Goal: Transaction & Acquisition: Book appointment/travel/reservation

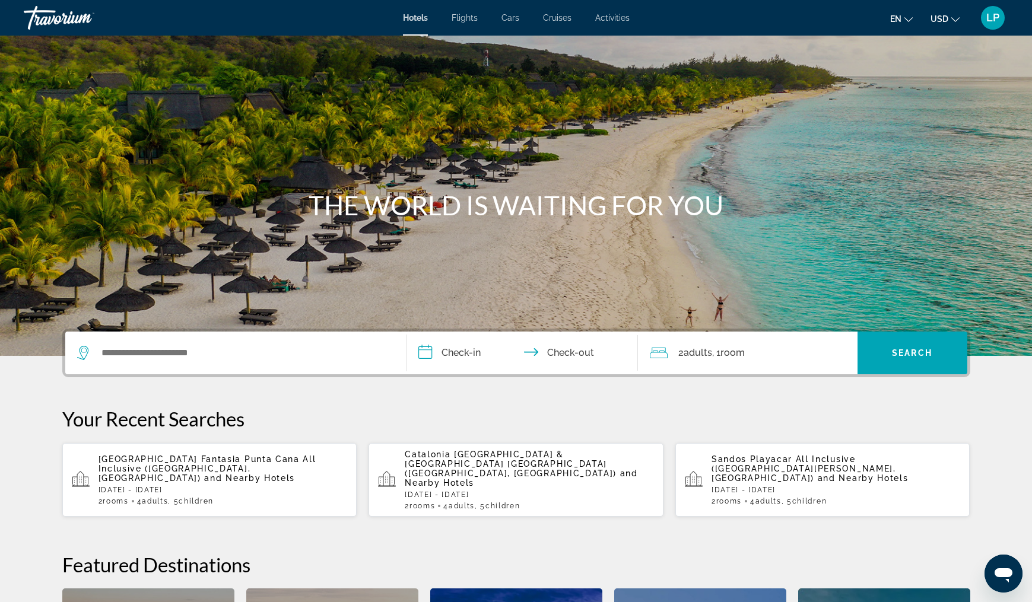
click at [466, 19] on span "Flights" at bounding box center [464, 17] width 26 height 9
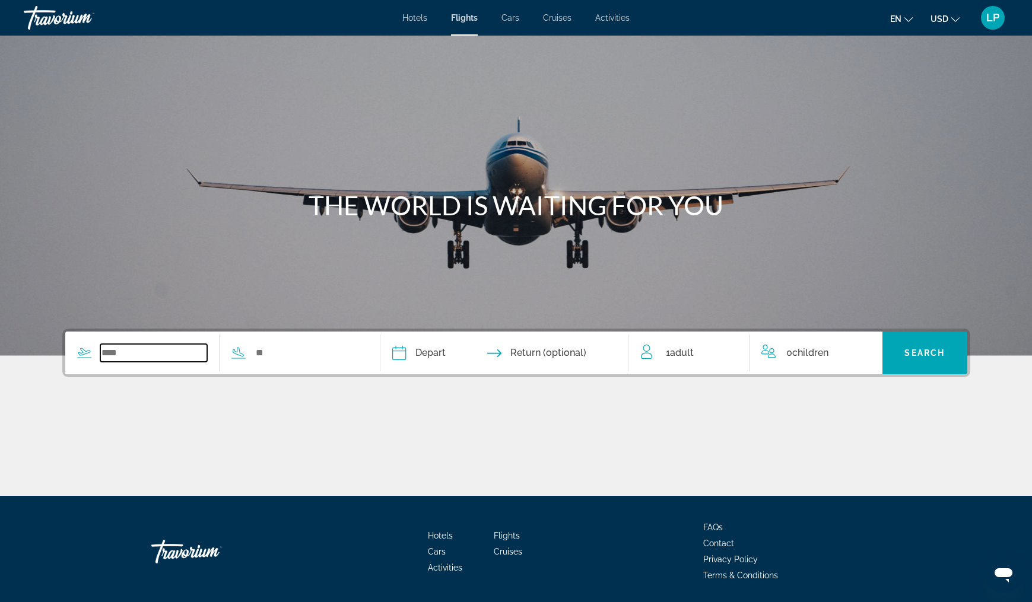
click at [139, 354] on input "Search widget" at bounding box center [153, 353] width 107 height 18
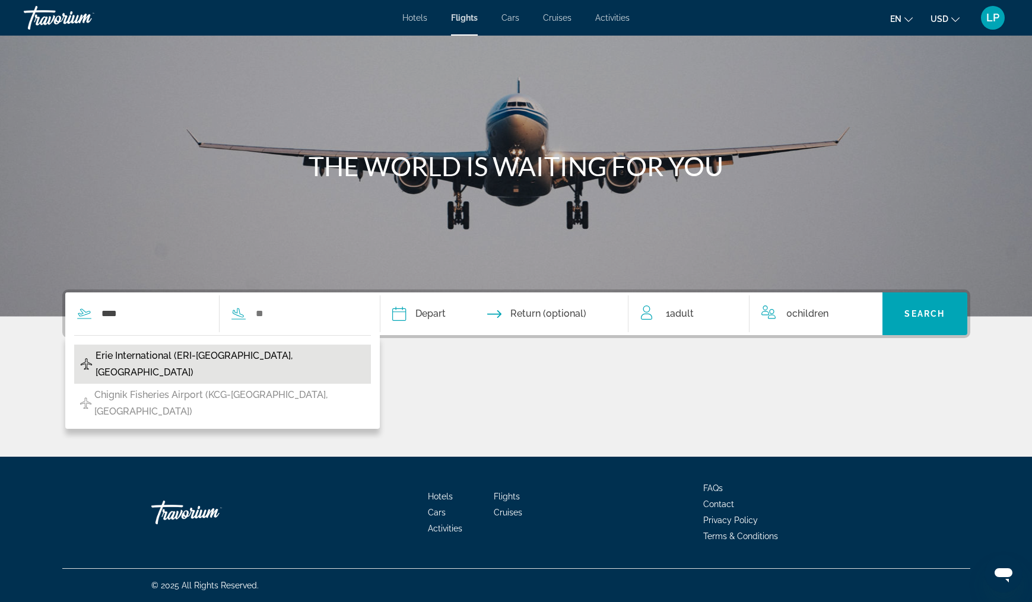
click at [144, 357] on span "Erie International (ERI-[GEOGRAPHIC_DATA], [GEOGRAPHIC_DATA])" at bounding box center [230, 364] width 269 height 33
type input "**********"
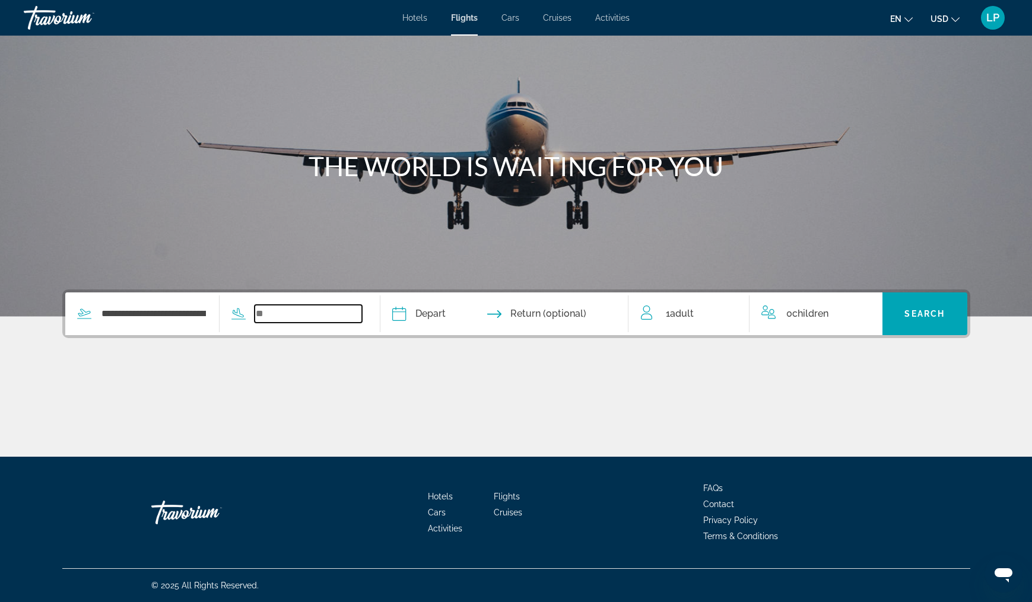
click at [306, 316] on input "Search widget" at bounding box center [308, 314] width 107 height 18
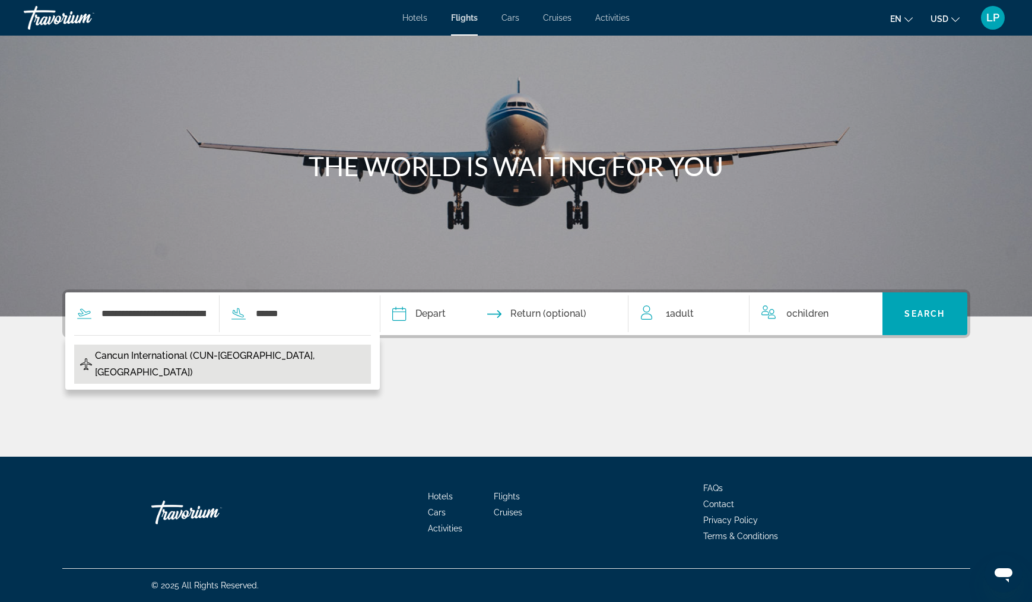
click at [209, 355] on span "Cancun International (CUN-[GEOGRAPHIC_DATA], [GEOGRAPHIC_DATA])" at bounding box center [230, 364] width 270 height 33
type input "**********"
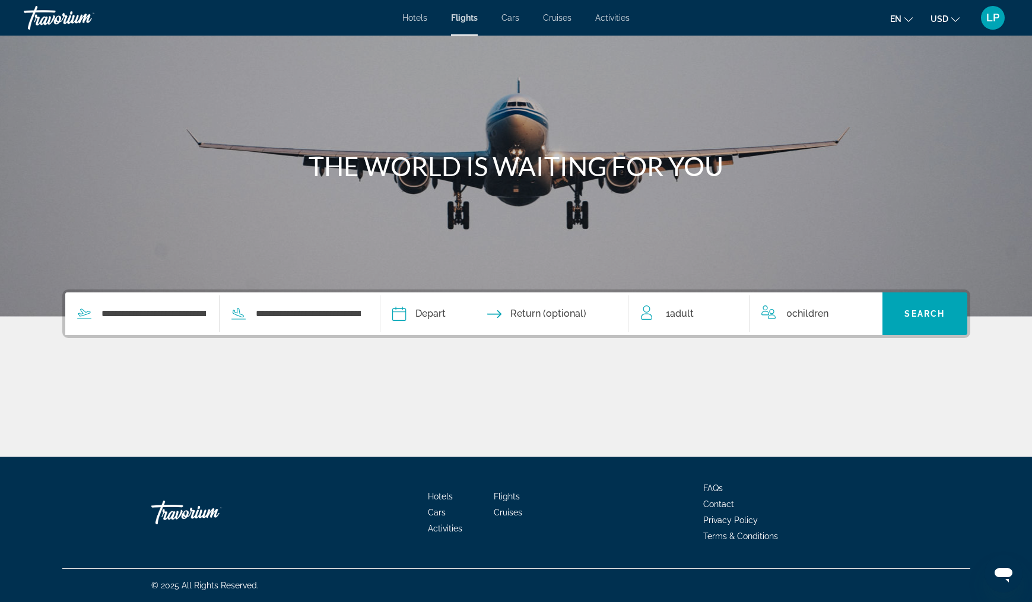
click at [451, 316] on input "Depart date" at bounding box center [450, 315] width 123 height 46
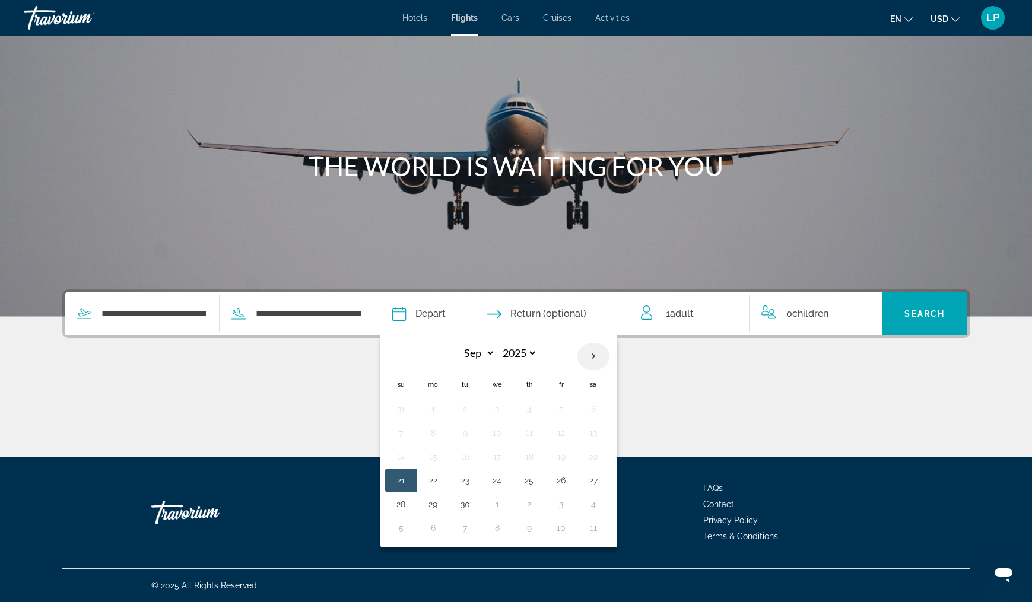
click at [609, 356] on th "Next month" at bounding box center [593, 357] width 32 height 26
select select "**"
click at [603, 504] on button "29" at bounding box center [593, 504] width 19 height 17
type input "**********"
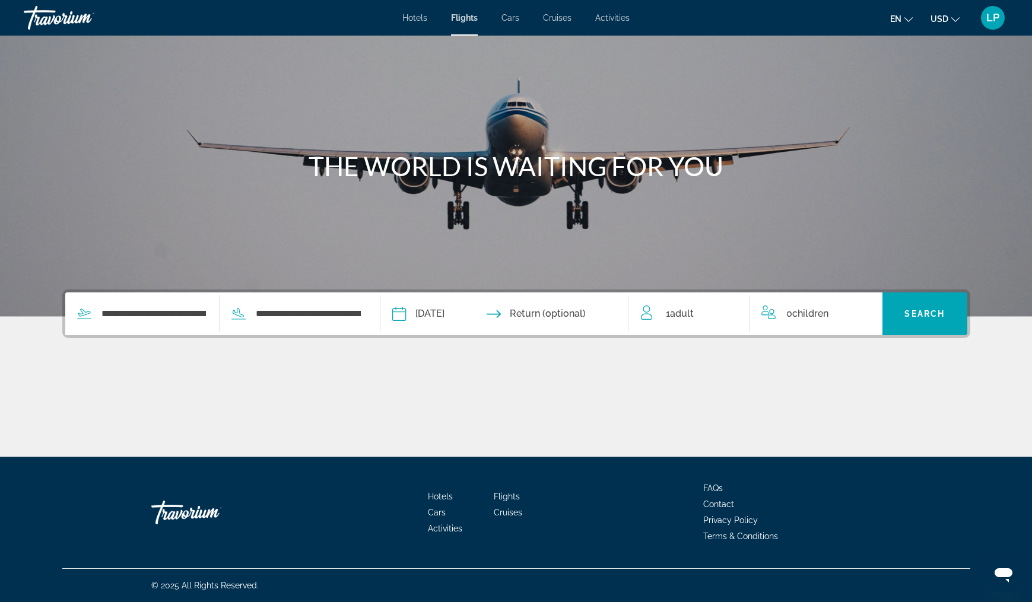
click at [590, 314] on input "Return date" at bounding box center [571, 315] width 123 height 46
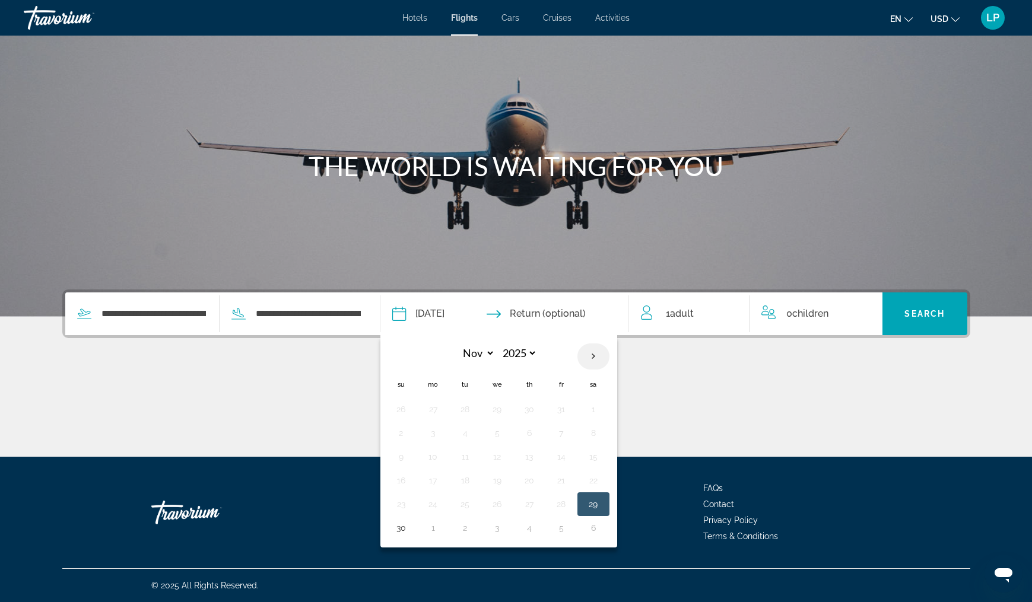
click at [609, 360] on th "Next month" at bounding box center [593, 357] width 32 height 26
select select "**"
click at [603, 411] on button "6" at bounding box center [593, 409] width 19 height 17
type input "**********"
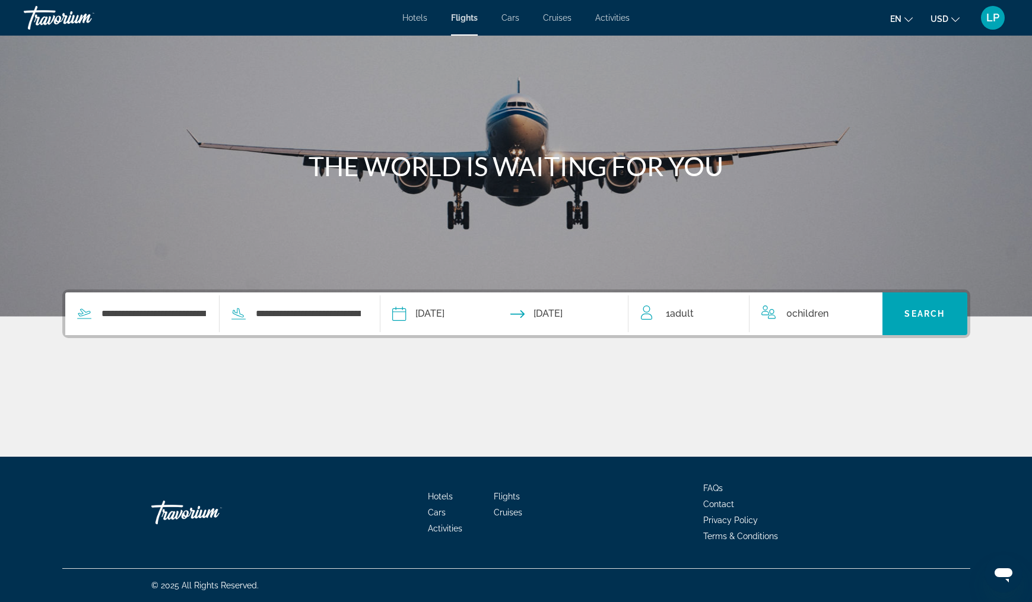
click at [696, 317] on div "1 Adult Adults" at bounding box center [695, 314] width 109 height 17
click at [727, 310] on icon "Increment adults" at bounding box center [731, 311] width 11 height 14
click at [867, 311] on icon "Increment children" at bounding box center [865, 311] width 11 height 11
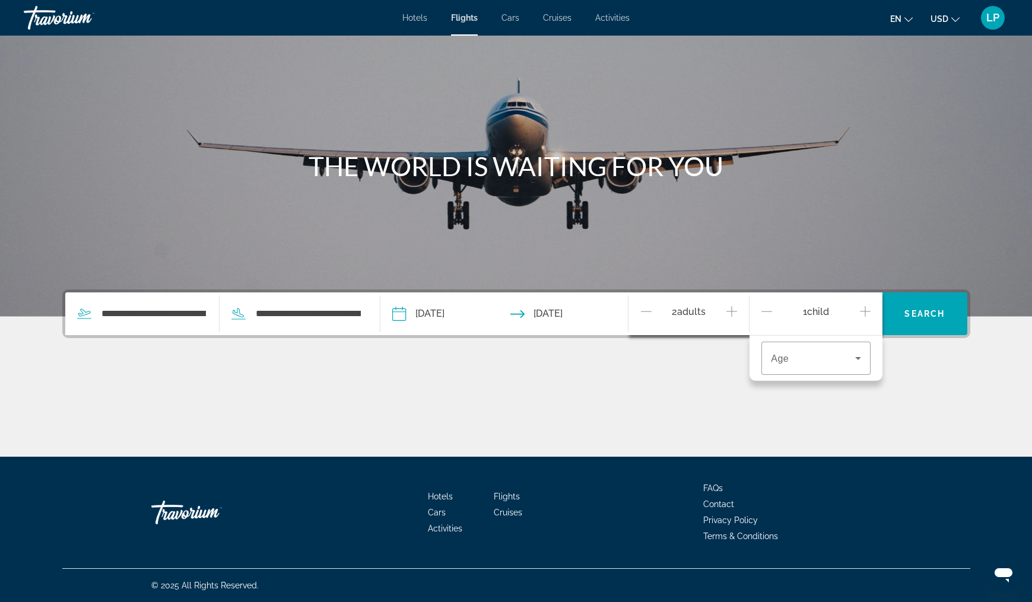
click at [867, 311] on icon "Increment children" at bounding box center [865, 311] width 11 height 11
click at [859, 357] on icon "Travelers: 2 adults, 2 children" at bounding box center [858, 358] width 14 height 14
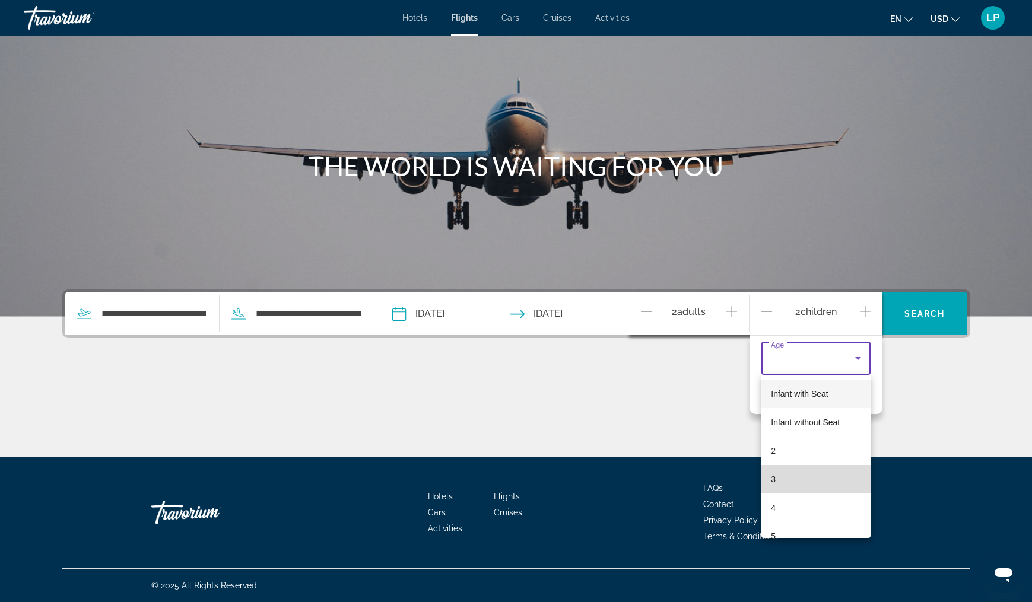
click at [807, 473] on mat-option "3" at bounding box center [815, 479] width 109 height 28
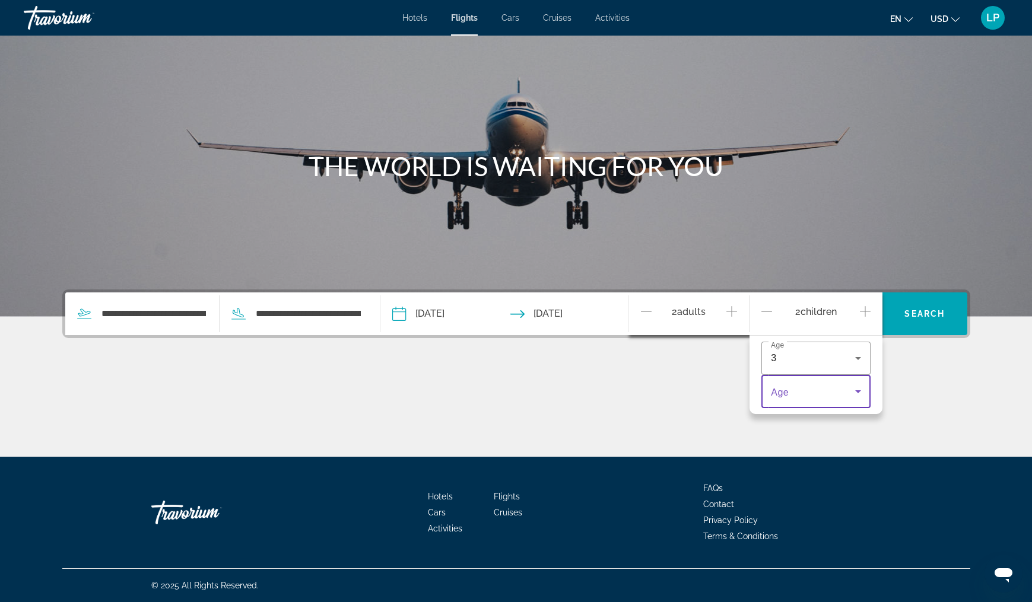
click at [850, 390] on span "Travelers: 2 adults, 2 children" at bounding box center [813, 391] width 84 height 14
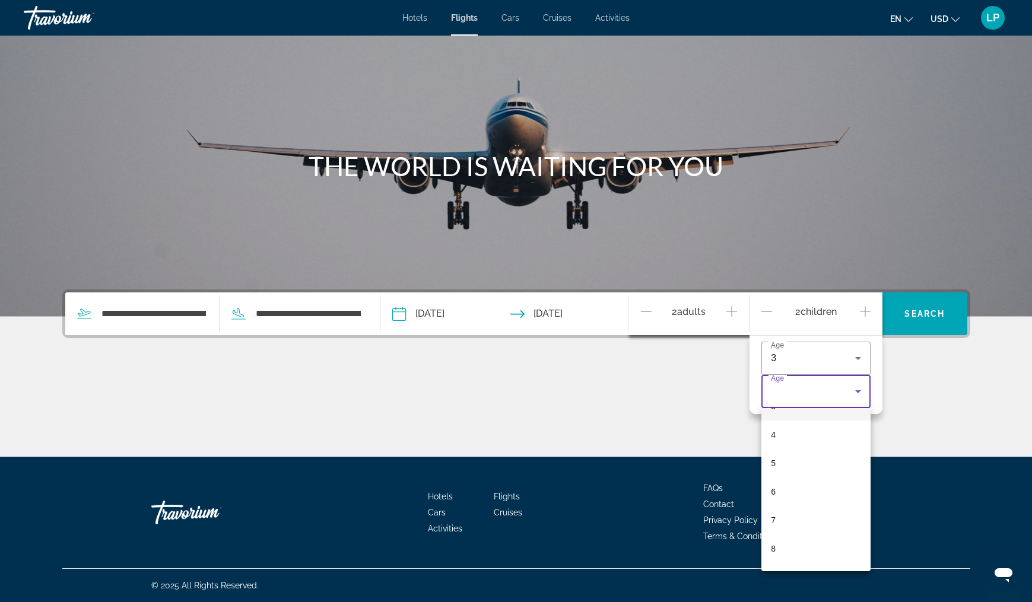
scroll to position [113, 0]
click at [815, 561] on mat-option "9" at bounding box center [815, 570] width 109 height 28
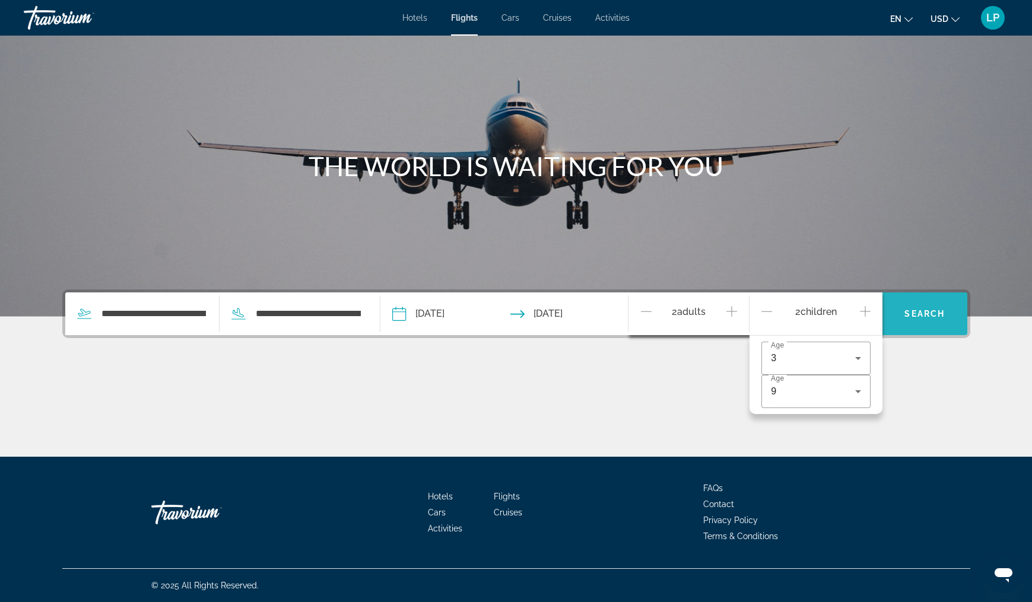
click at [926, 318] on span "Search" at bounding box center [924, 313] width 40 height 9
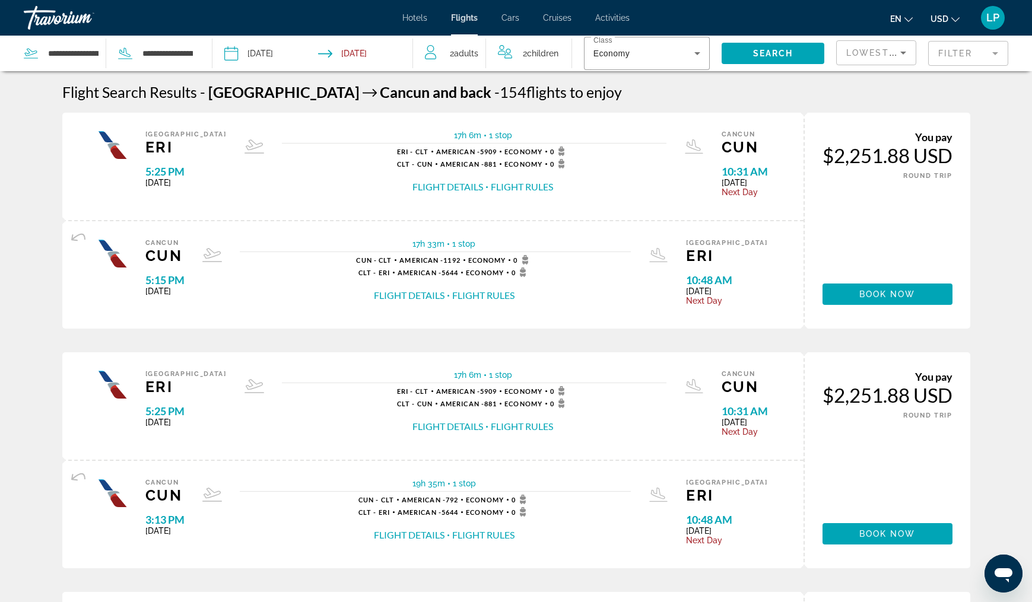
click at [541, 58] on span "Children" at bounding box center [542, 53] width 31 height 9
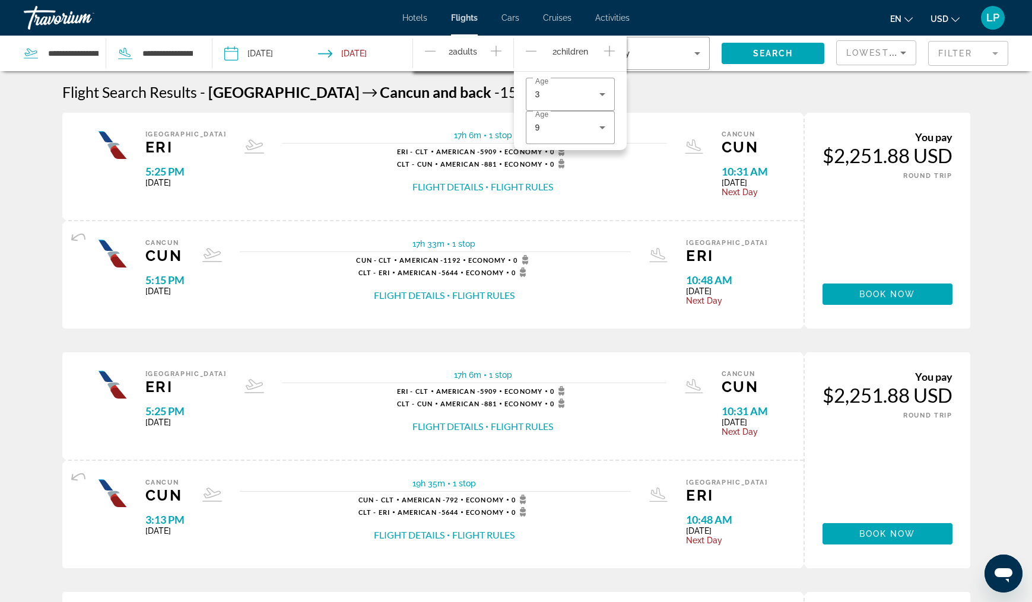
click at [526, 52] on icon "Decrement children" at bounding box center [531, 51] width 11 height 14
click at [761, 50] on span "Search" at bounding box center [773, 53] width 40 height 9
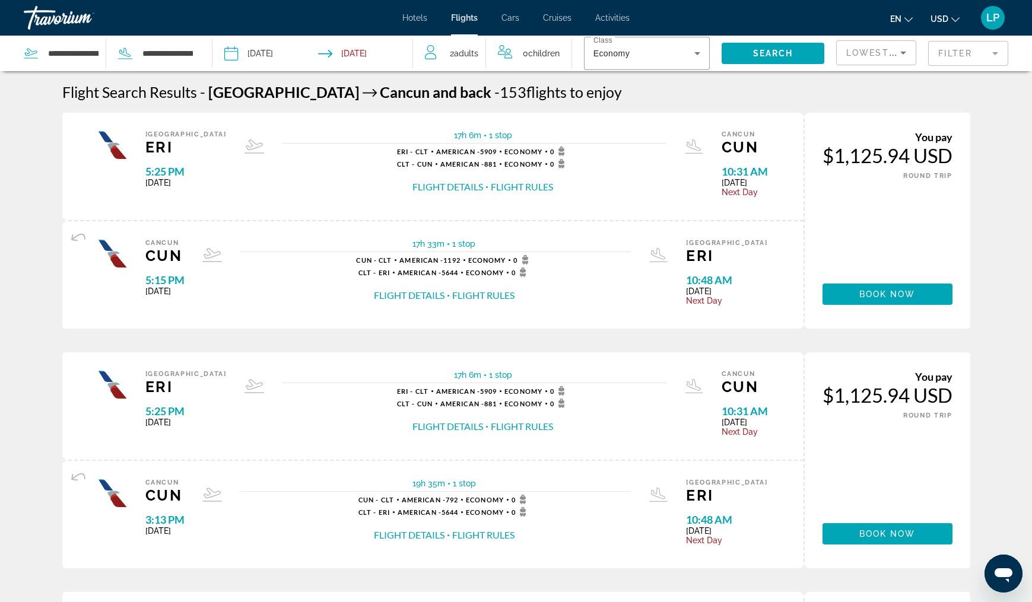
click at [466, 55] on span "Adults" at bounding box center [466, 53] width 24 height 9
click at [427, 48] on icon "Decrement adults" at bounding box center [430, 51] width 11 height 14
click at [748, 52] on span "Search widget" at bounding box center [772, 53] width 103 height 28
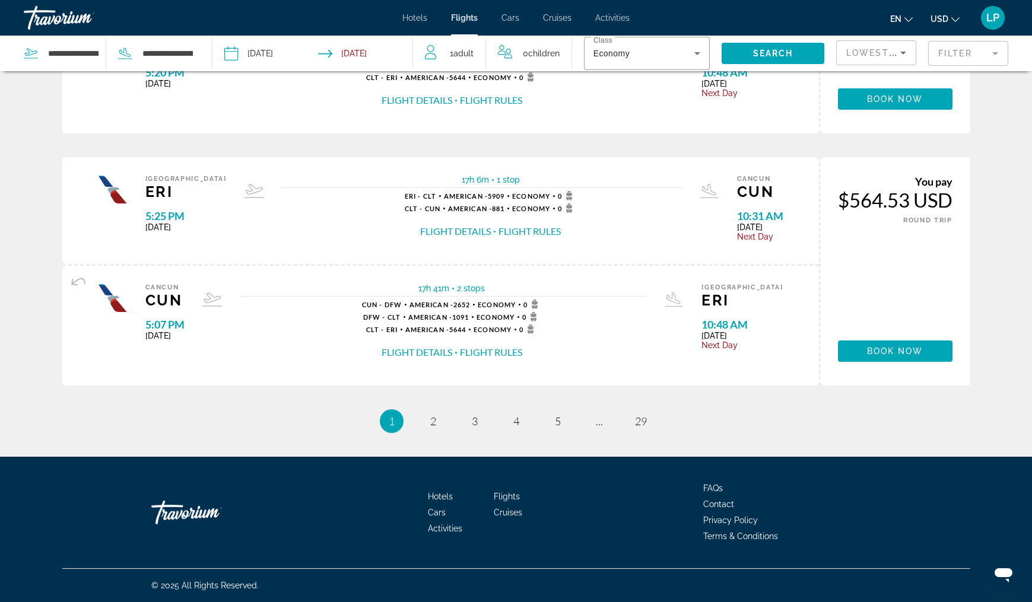
scroll to position [1188, 0]
click at [434, 426] on span "2" at bounding box center [433, 421] width 6 height 13
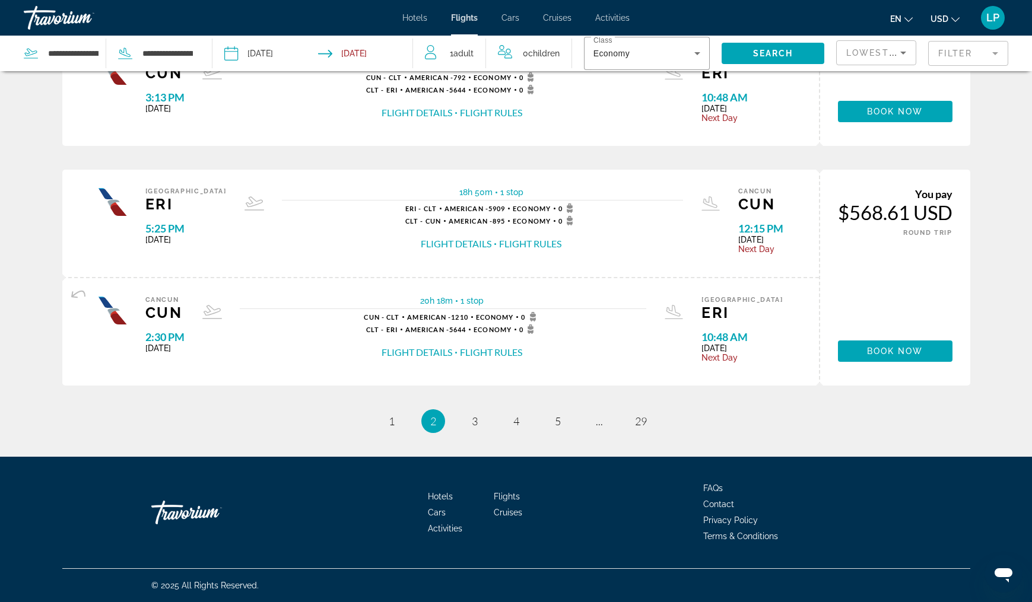
scroll to position [1176, 0]
click at [481, 422] on link "page 3" at bounding box center [474, 421] width 21 height 21
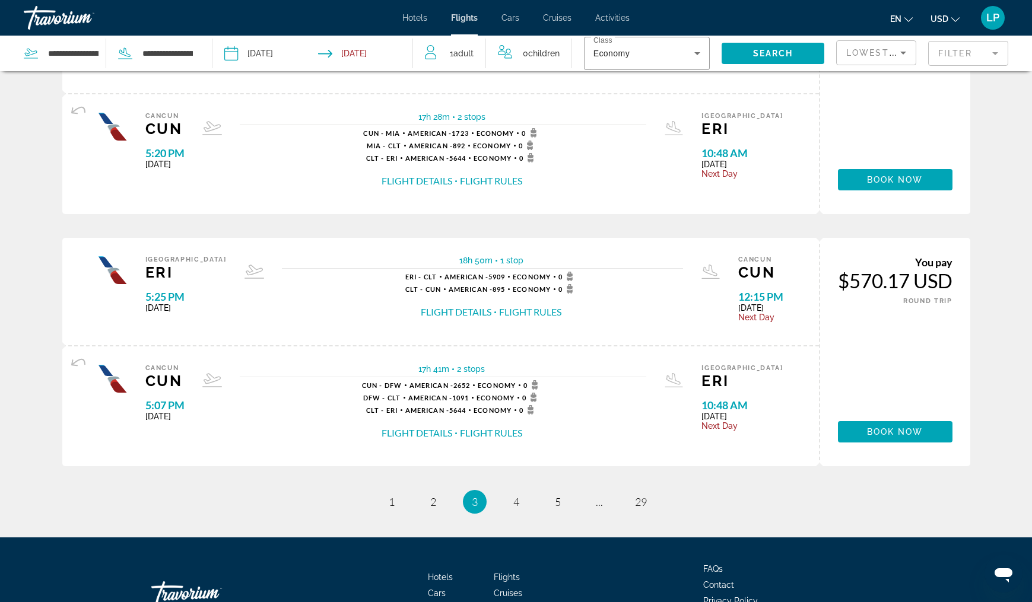
scroll to position [1100, 0]
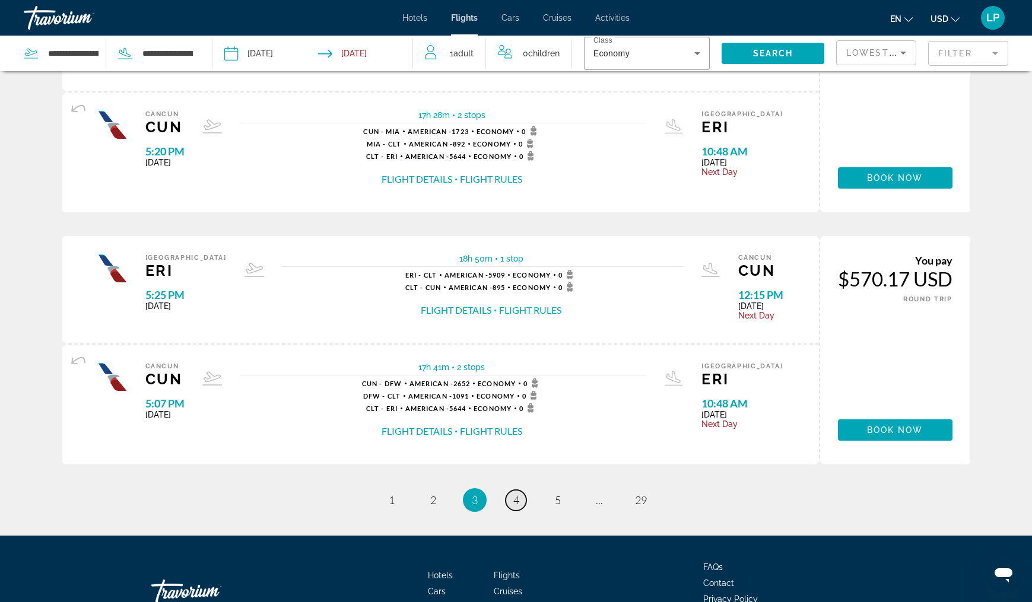
click at [516, 507] on span "4" at bounding box center [516, 500] width 6 height 13
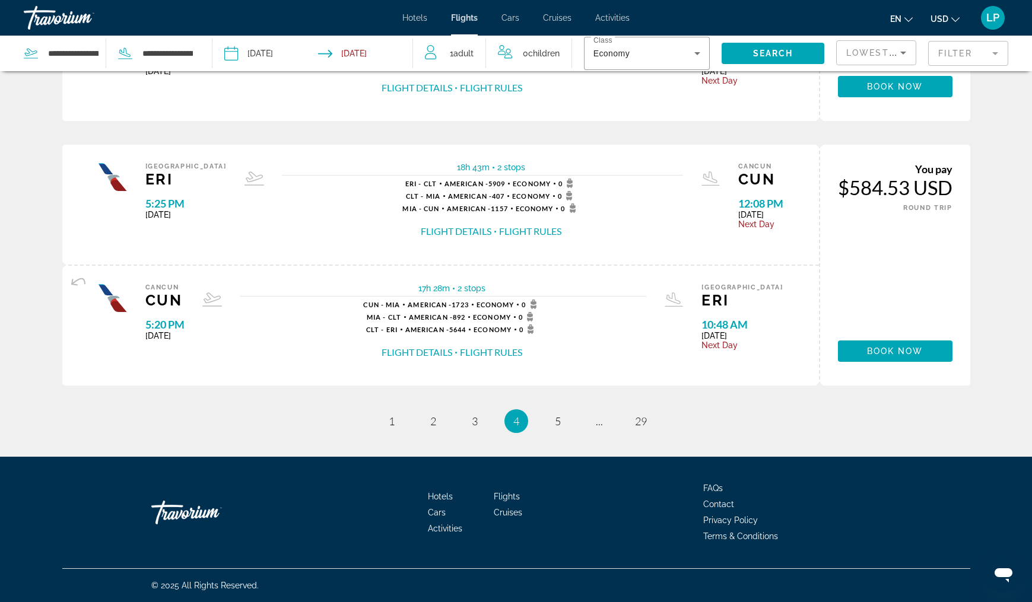
scroll to position [1276, 0]
click at [549, 427] on link "page 5" at bounding box center [557, 421] width 21 height 21
click at [552, 422] on link "page 6" at bounding box center [557, 421] width 21 height 21
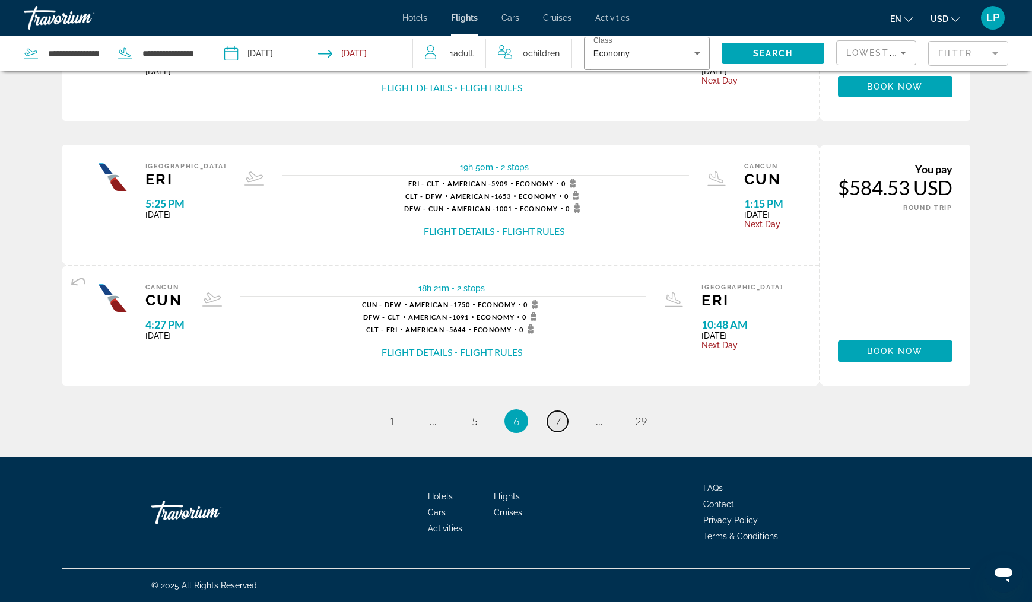
click at [551, 424] on link "page 7" at bounding box center [557, 421] width 21 height 21
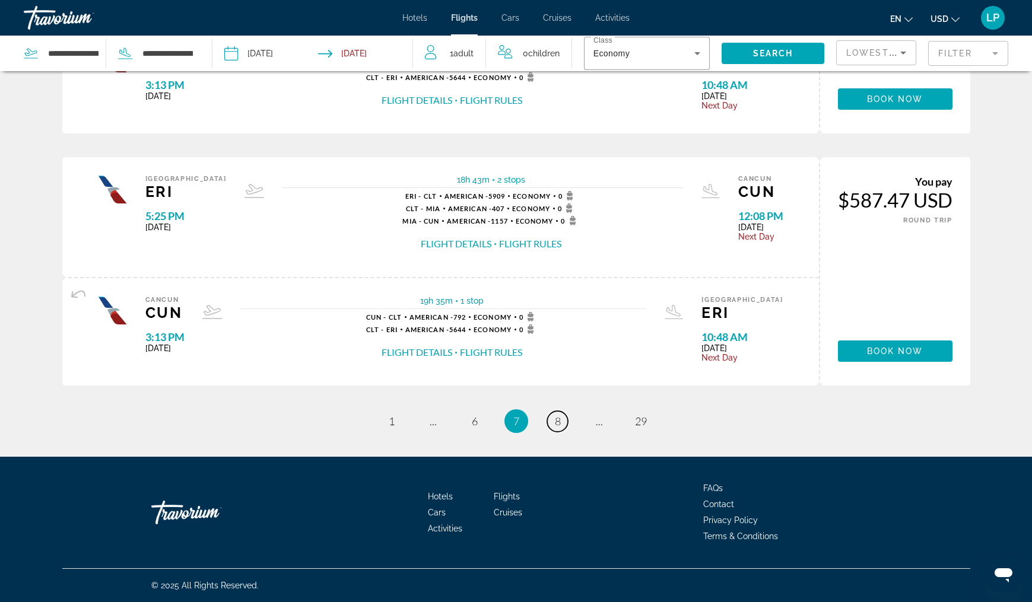
scroll to position [1238, 0]
click at [552, 423] on link "page 8" at bounding box center [557, 421] width 21 height 21
click at [560, 428] on link "page 9" at bounding box center [557, 421] width 21 height 21
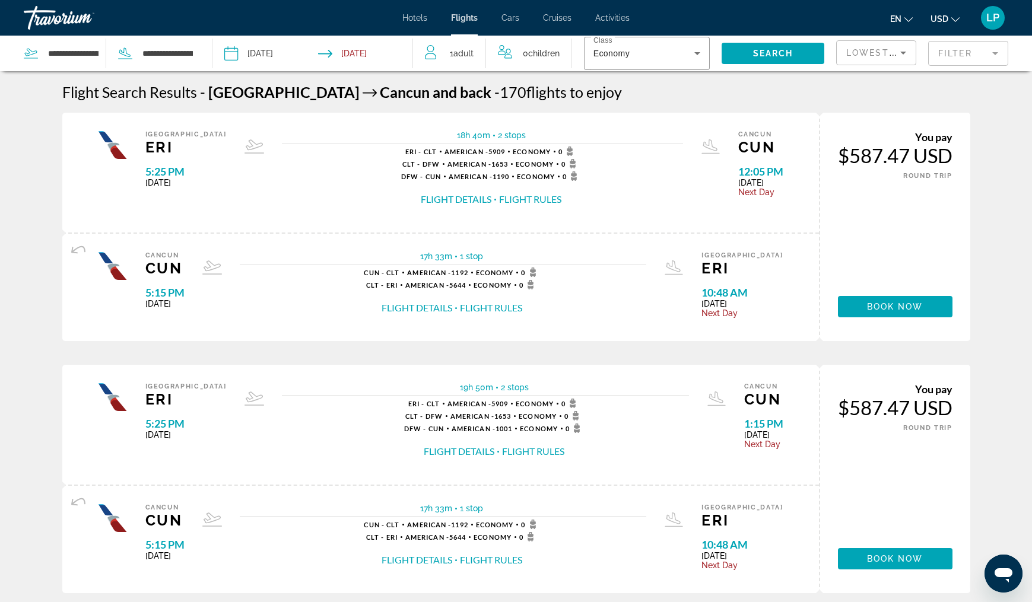
click at [983, 52] on mat-form-field "Filter" at bounding box center [968, 53] width 80 height 25
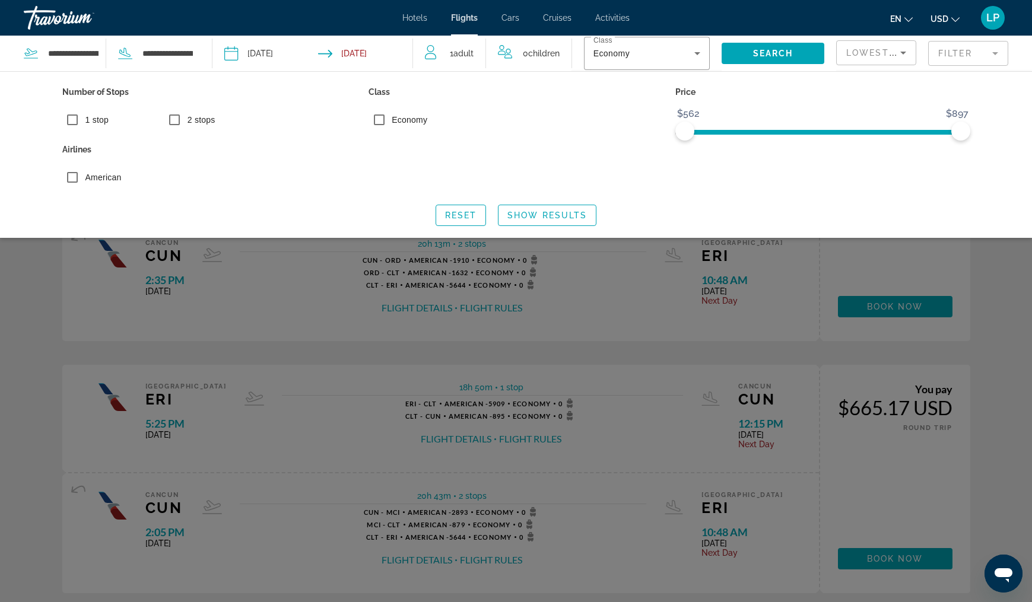
click at [85, 177] on label "American" at bounding box center [102, 177] width 39 height 12
click at [523, 215] on span "Show Results" at bounding box center [546, 215] width 79 height 9
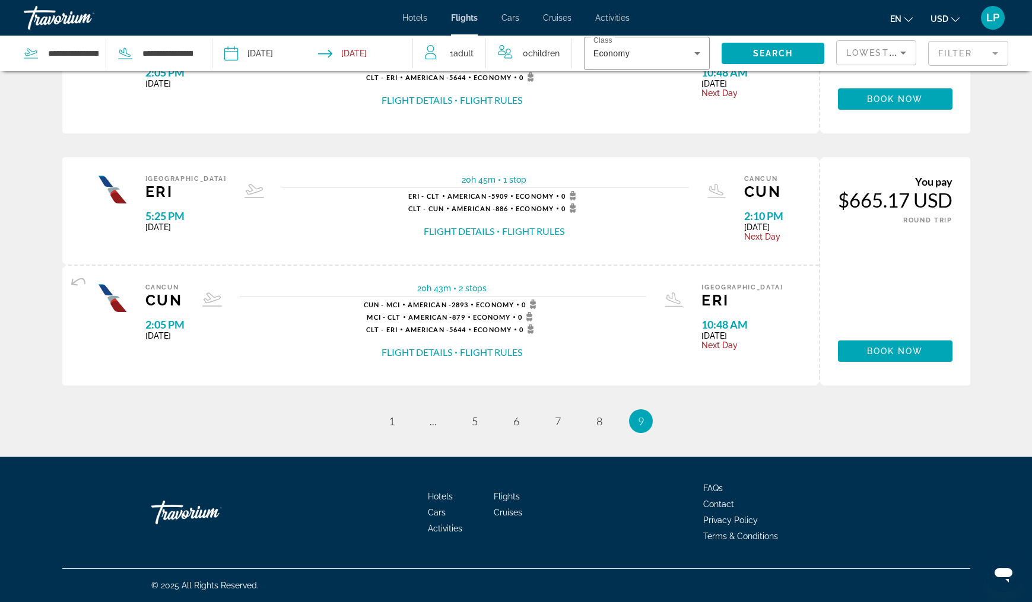
scroll to position [471, 0]
click at [390, 424] on span "1" at bounding box center [392, 421] width 6 height 13
click at [473, 425] on span "3" at bounding box center [475, 421] width 6 height 13
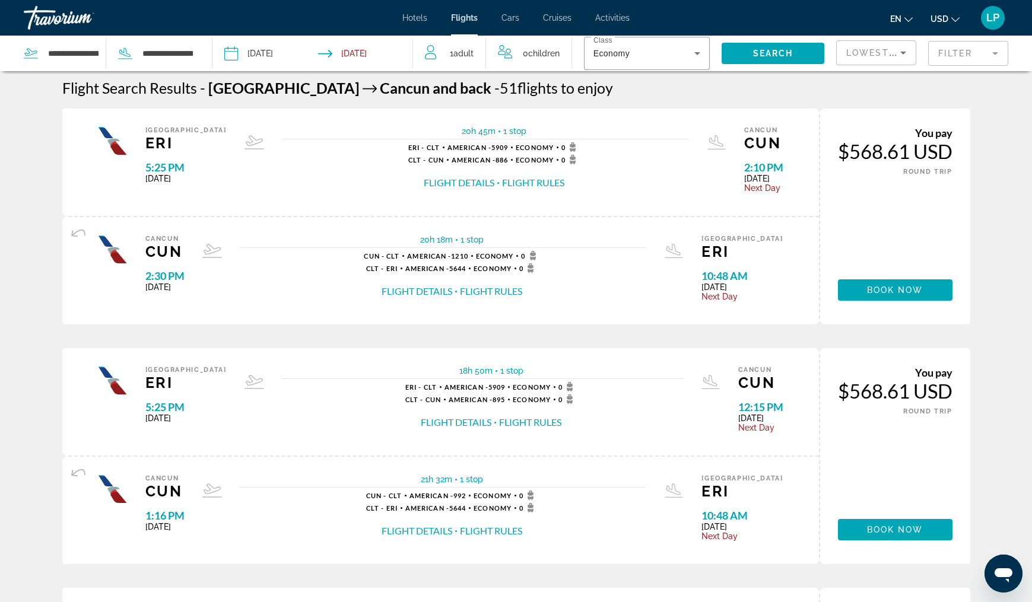
scroll to position [8, 0]
